Goal: Information Seeking & Learning: Learn about a topic

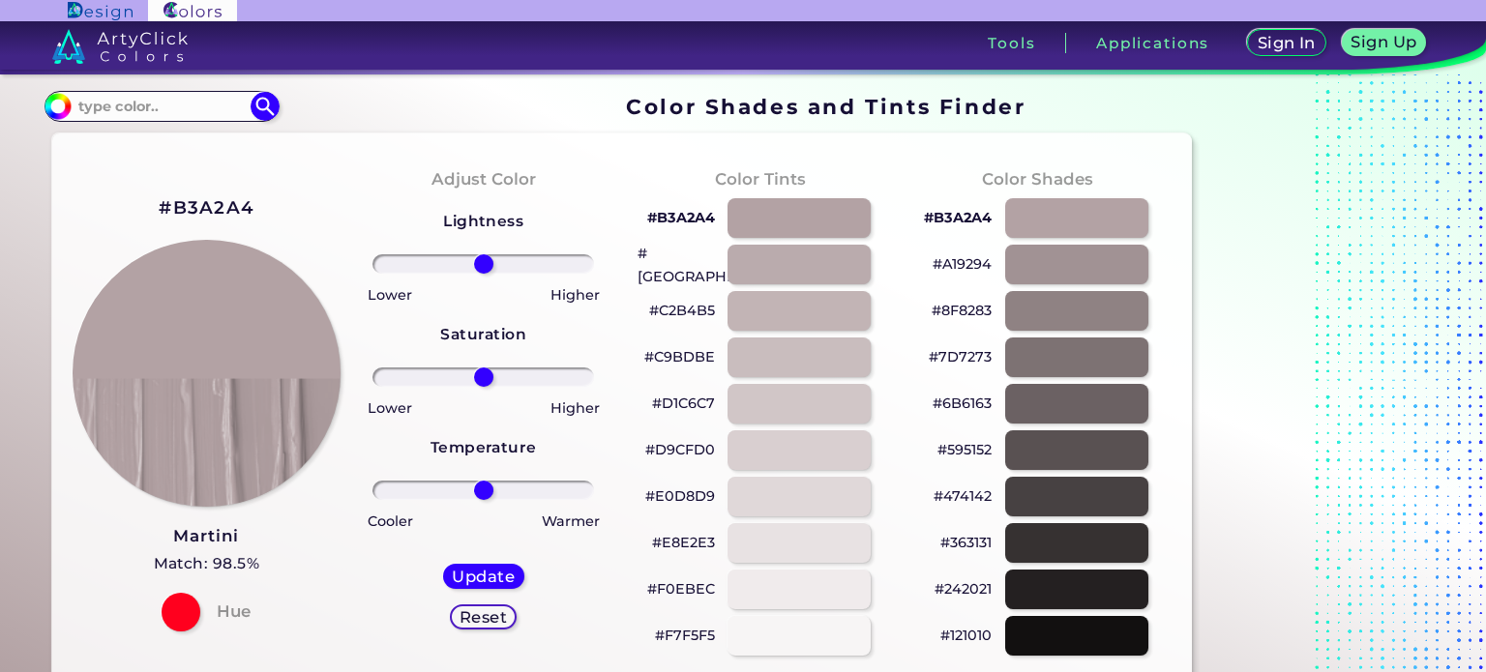
click at [670, 212] on p "#B3A2A4" at bounding box center [681, 217] width 68 height 23
click at [670, 212] on p "#B3A2A4 copied" at bounding box center [681, 217] width 68 height 23
copy p "B3A2A4 copied"
click at [670, 212] on p "#B3A2A4 copied copied" at bounding box center [681, 217] width 68 height 23
copy p "#B3A2A4"
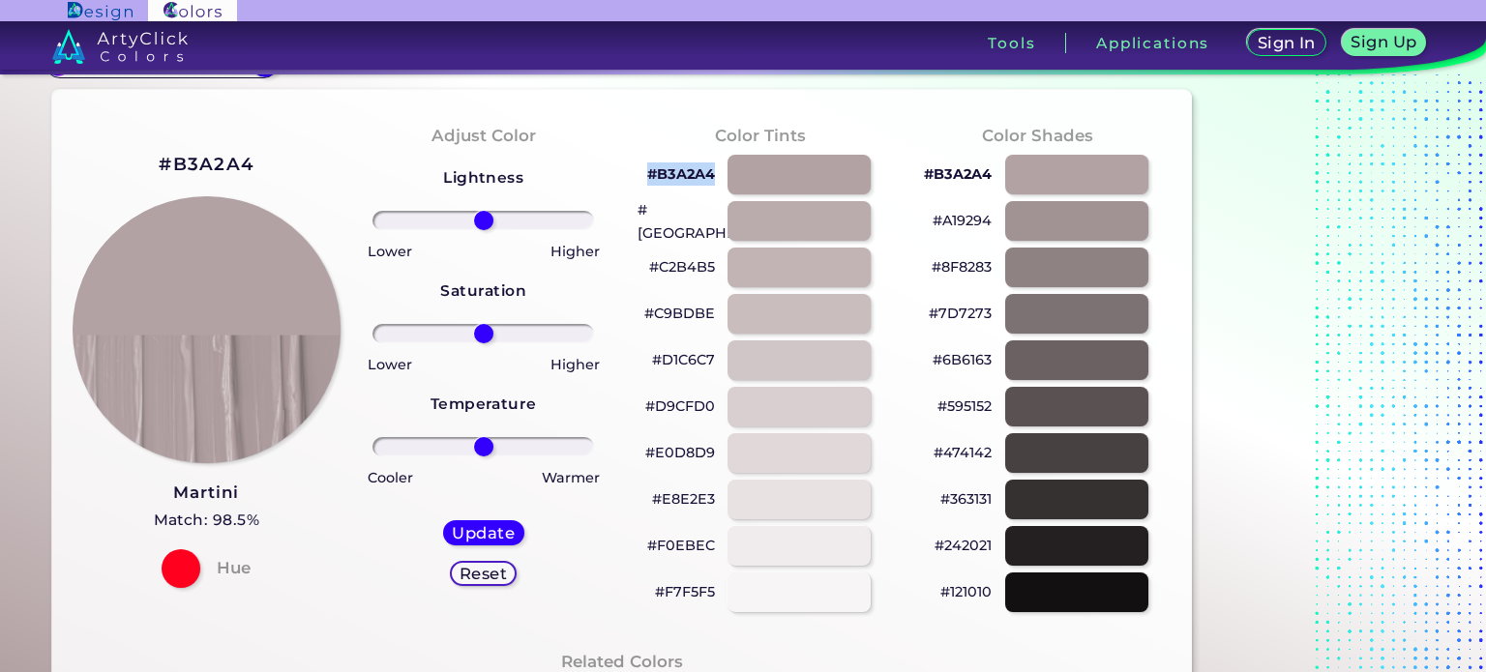
scroll to position [97, 0]
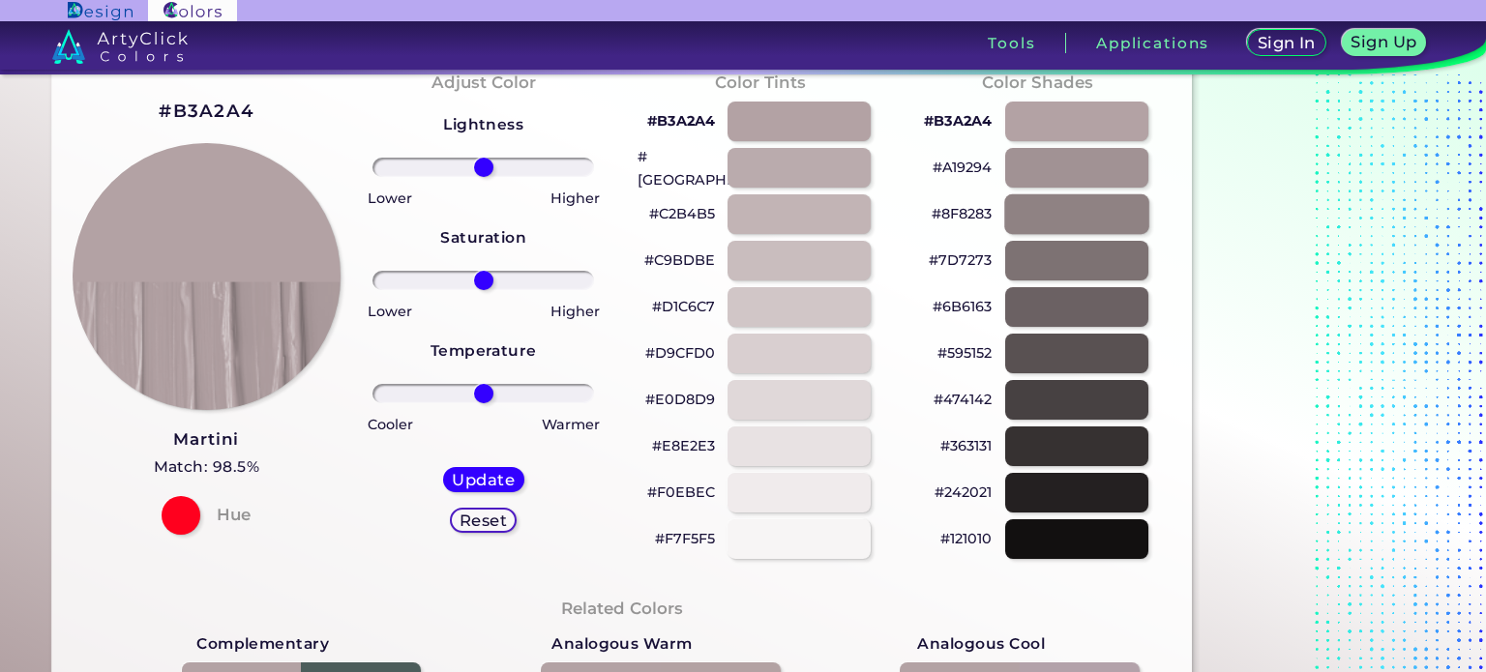
click at [1084, 215] on div at bounding box center [1076, 214] width 145 height 40
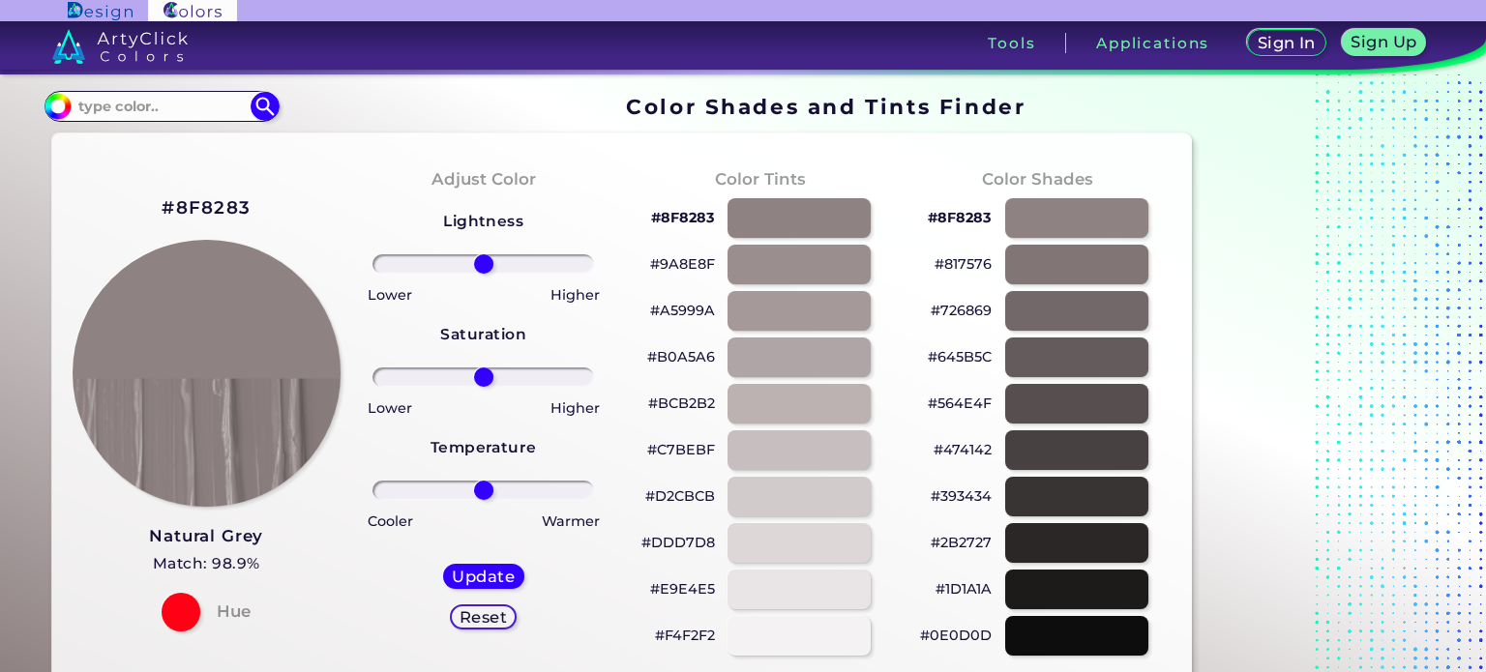
click at [221, 206] on h2 "#8F8283" at bounding box center [206, 207] width 89 height 25
click at [1061, 305] on div at bounding box center [1076, 311] width 145 height 40
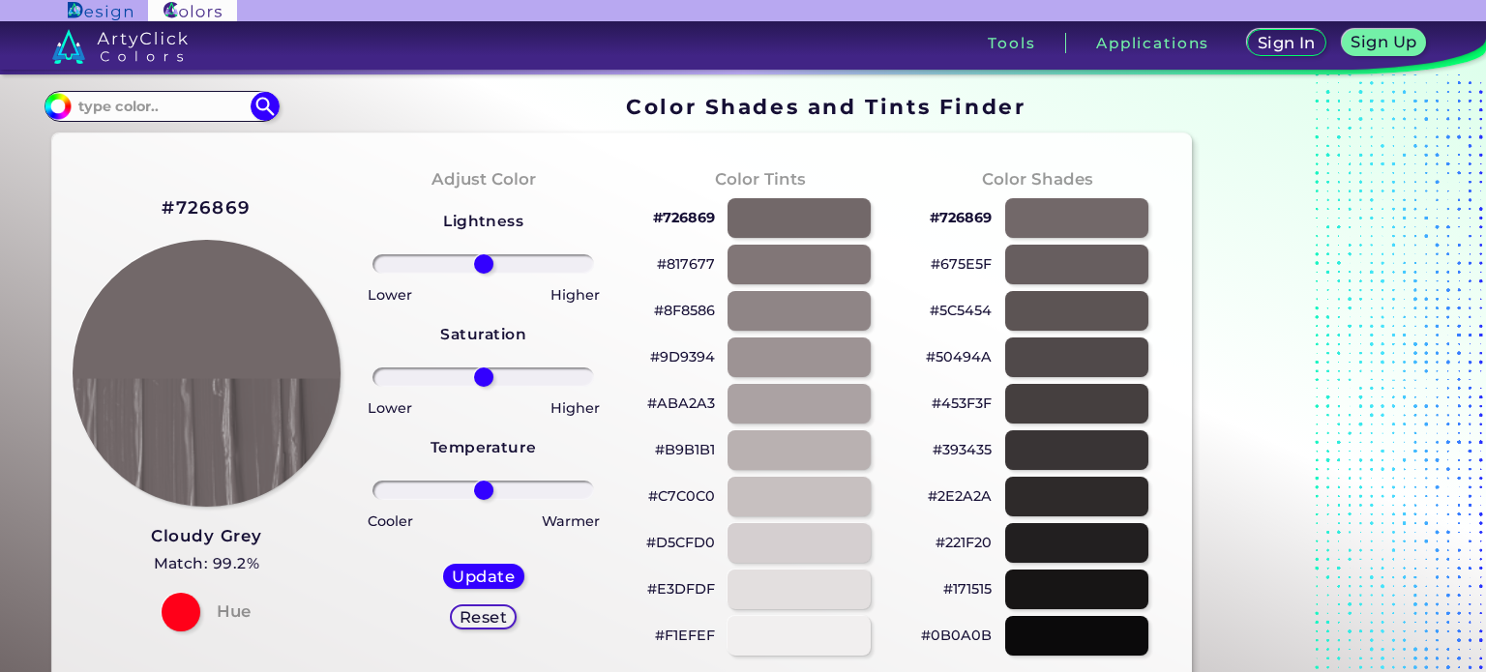
click at [203, 206] on h2 "#726869" at bounding box center [206, 207] width 89 height 25
click at [230, 202] on h2 "#726869" at bounding box center [206, 207] width 89 height 25
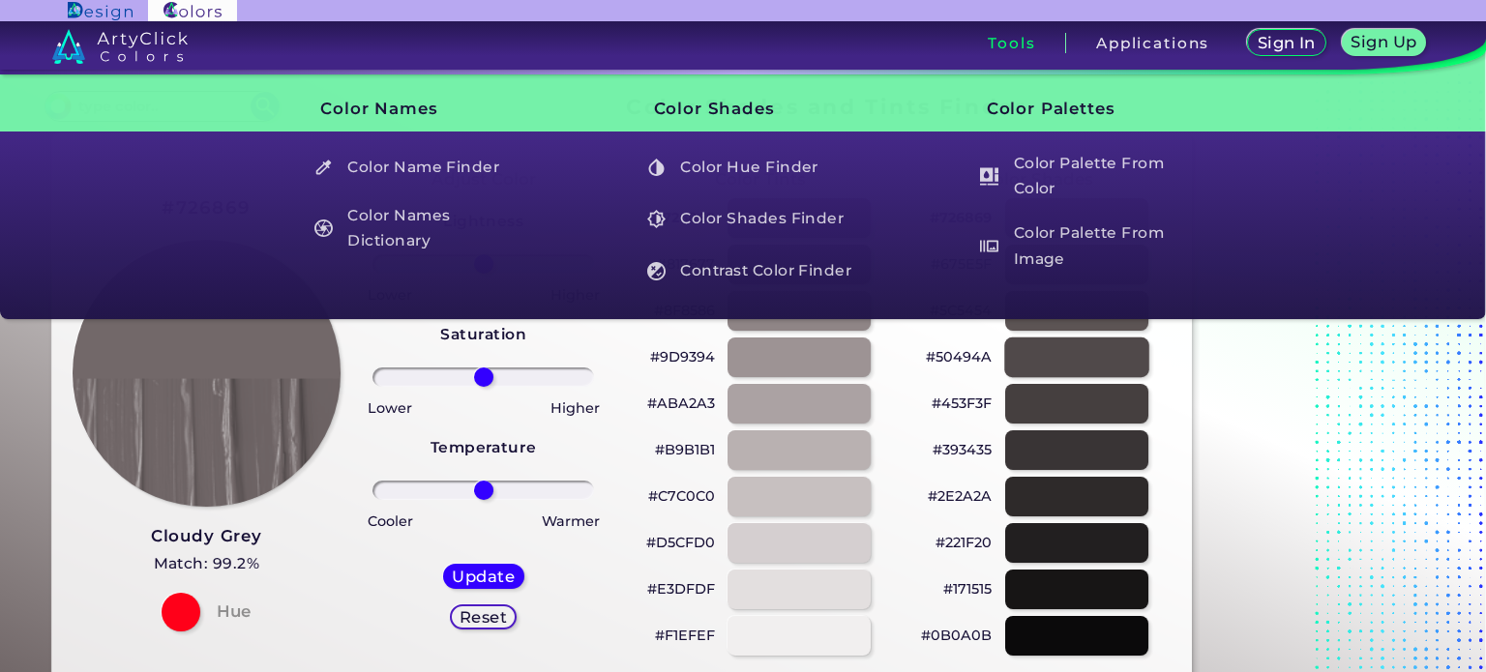
click at [1077, 347] on div at bounding box center [1076, 358] width 145 height 40
type input "#50494a"
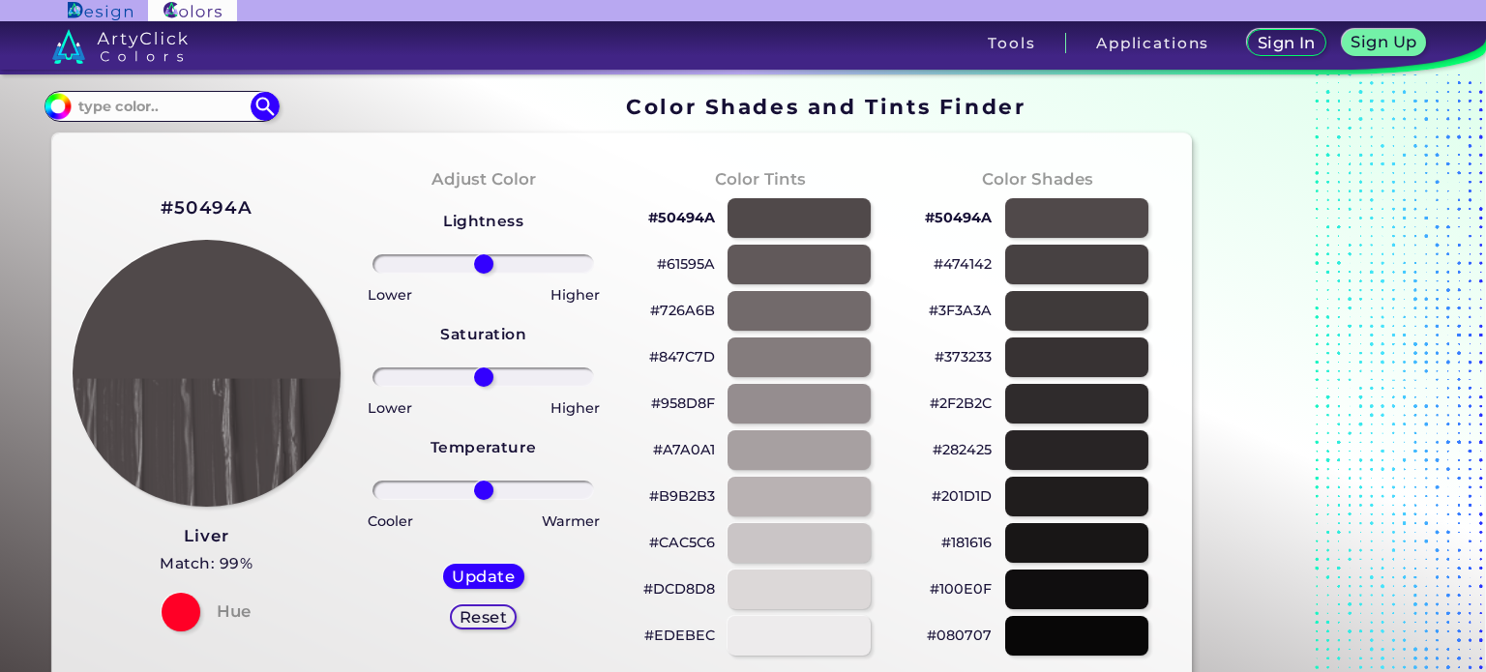
click at [222, 208] on h2 "#50494A" at bounding box center [207, 207] width 92 height 25
